Goal: Use online tool/utility: Use online tool/utility

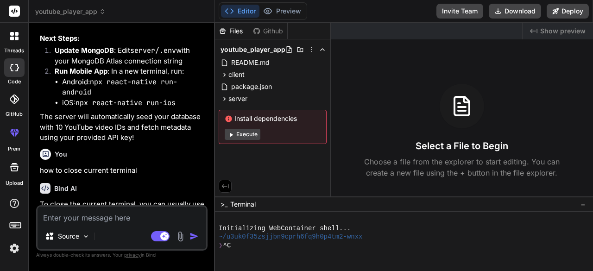
click at [237, 130] on button "Execute" at bounding box center [243, 134] width 36 height 11
type textarea "x"
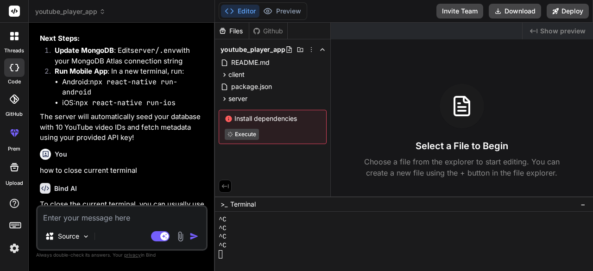
scroll to position [113, 0]
click at [279, 11] on button "Preview" at bounding box center [281, 11] width 45 height 13
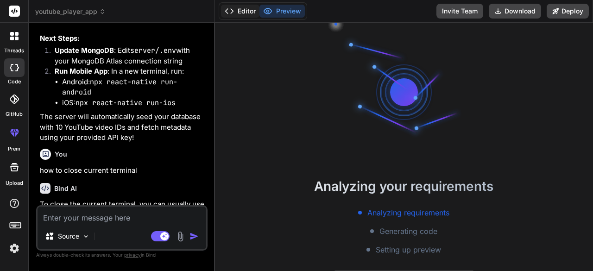
click at [240, 9] on button "Editor" at bounding box center [240, 11] width 38 height 13
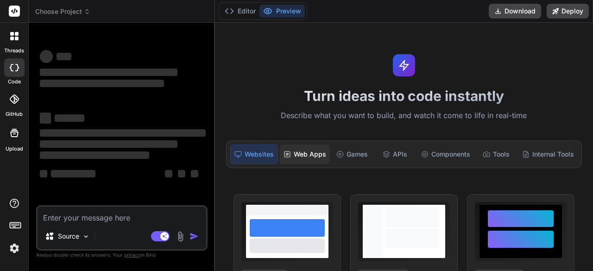
click at [296, 152] on div "Web Apps" at bounding box center [305, 154] width 50 height 19
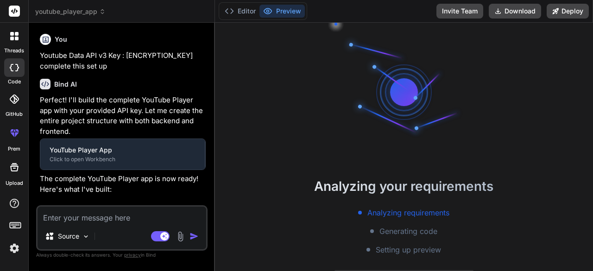
scroll to position [34, 0]
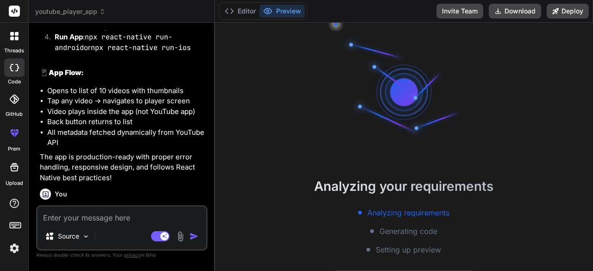
click at [250, 248] on div "Analyzing requirements Generating code Setting up preview" at bounding box center [404, 231] width 378 height 48
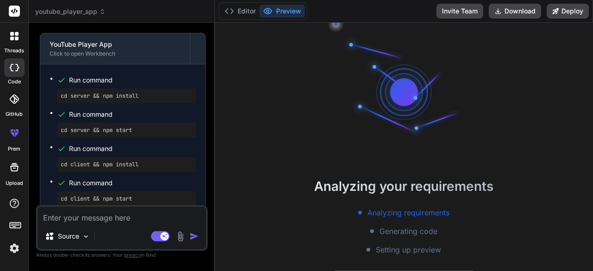
scroll to position [78, 0]
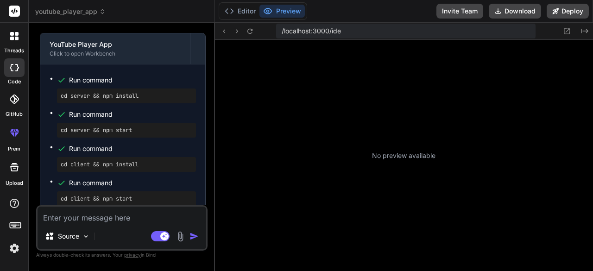
type textarea "x"
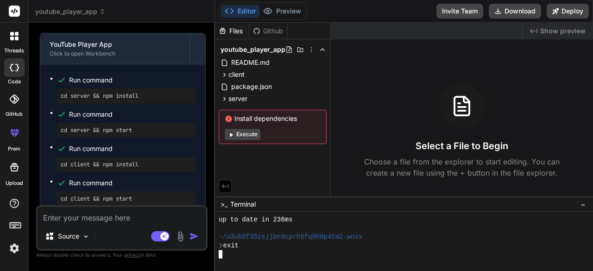
click at [250, 243] on div "❯ exit" at bounding box center [400, 245] width 362 height 9
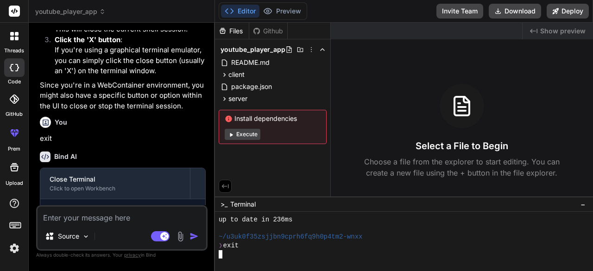
scroll to position [1901, 0]
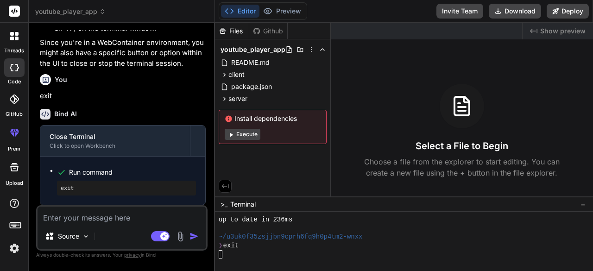
click at [93, 223] on textarea at bounding box center [122, 215] width 169 height 17
type textarea "r"
type textarea "x"
type textarea "ru"
type textarea "x"
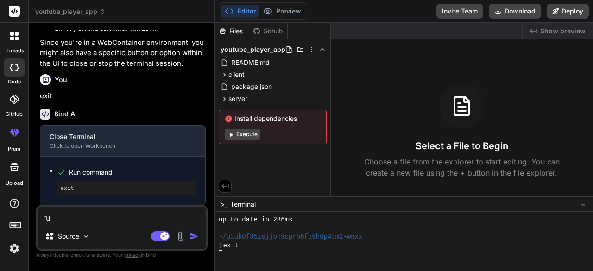
type textarea "run"
type textarea "x"
type textarea "run"
type textarea "x"
type textarea "run t"
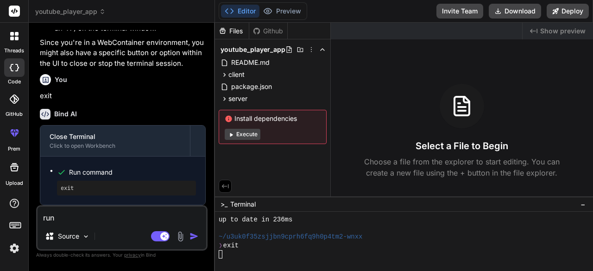
type textarea "x"
type textarea "run th"
type textarea "x"
type textarea "run thi"
type textarea "x"
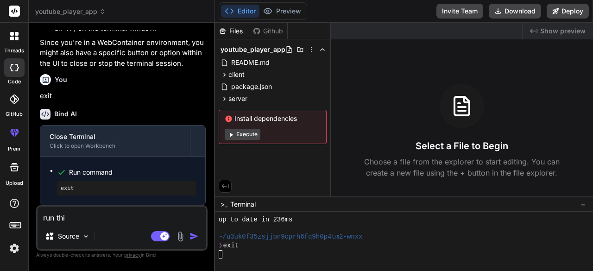
type textarea "run this"
type textarea "x"
type textarea "run this"
type textarea "x"
type textarea "run this p"
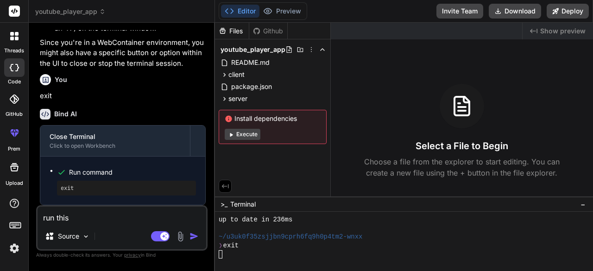
type textarea "x"
type textarea "run this pr"
type textarea "x"
type textarea "run this pro"
type textarea "x"
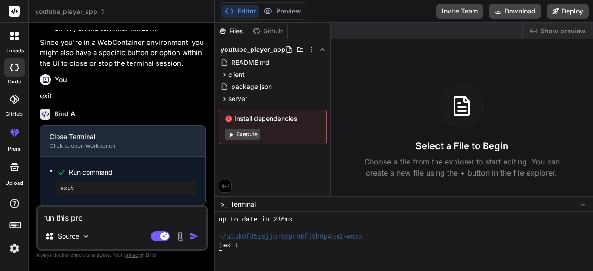
type textarea "run this proj"
type textarea "x"
type textarea "run this proje"
type textarea "x"
type textarea "run this projec"
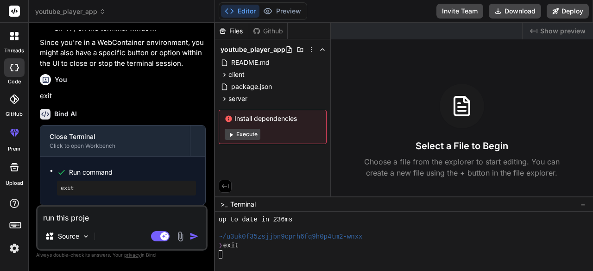
type textarea "x"
type textarea "run this project"
type textarea "x"
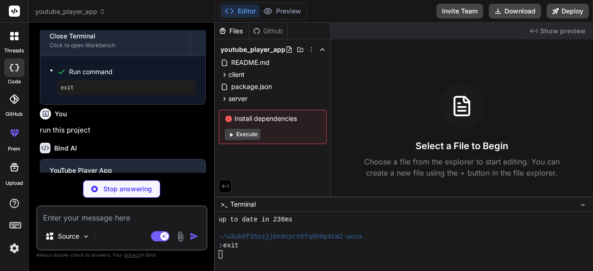
scroll to position [1996, 0]
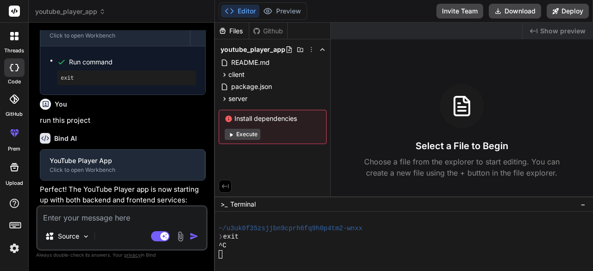
type textarea "x"
